Goal: Obtain resource: Download file/media

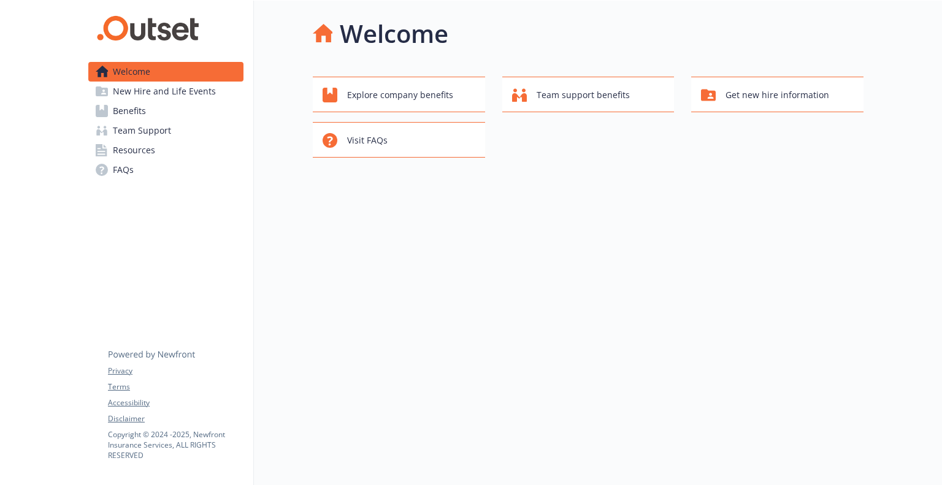
click at [172, 142] on link "Resources" at bounding box center [165, 150] width 155 height 20
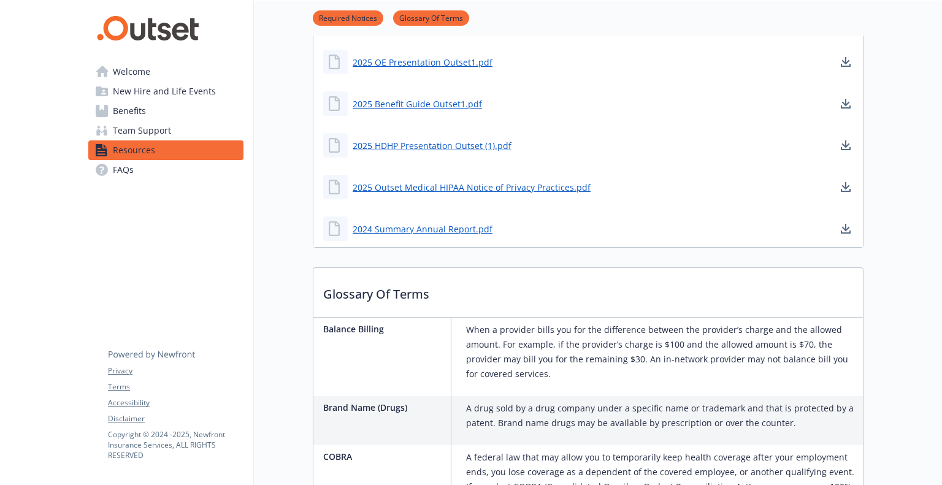
scroll to position [368, 0]
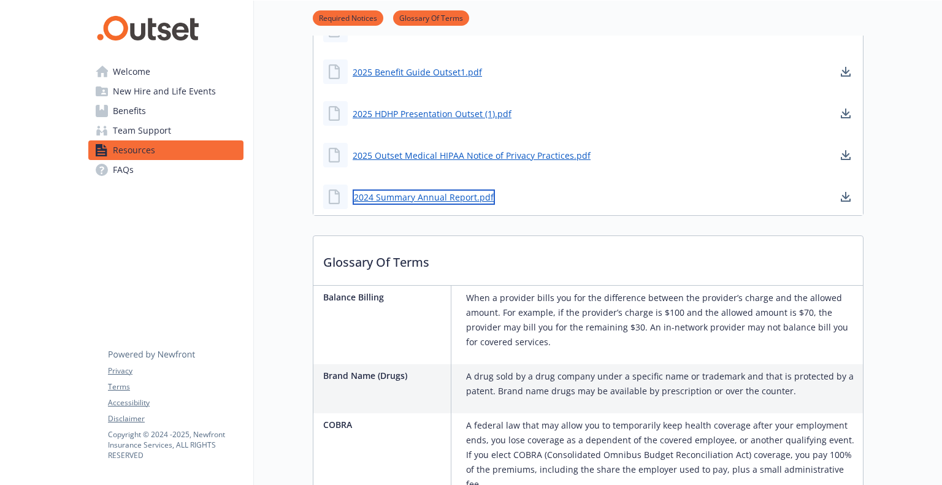
click at [451, 198] on link "2024 Summary Annual Report.pdf" at bounding box center [424, 196] width 142 height 15
click at [620, 246] on p "Glossary Of Terms" at bounding box center [587, 258] width 549 height 45
